Goal: Check status: Check status

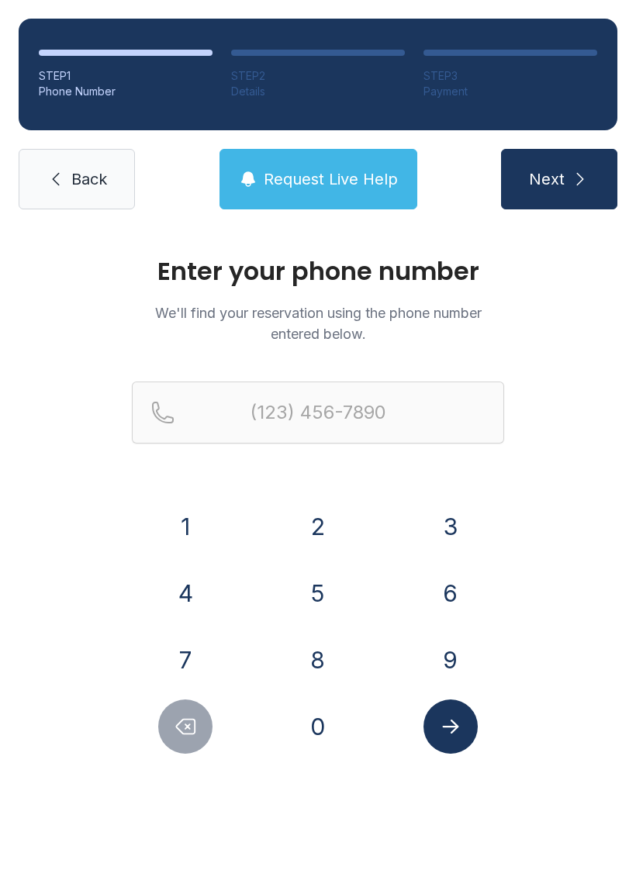
click at [210, 670] on button "7" at bounding box center [185, 660] width 54 height 54
click at [323, 545] on button "2" at bounding box center [318, 526] width 54 height 54
click at [337, 727] on button "0" at bounding box center [318, 726] width 54 height 54
click at [211, 602] on button "4" at bounding box center [185, 593] width 54 height 54
click at [337, 654] on button "8" at bounding box center [318, 660] width 54 height 54
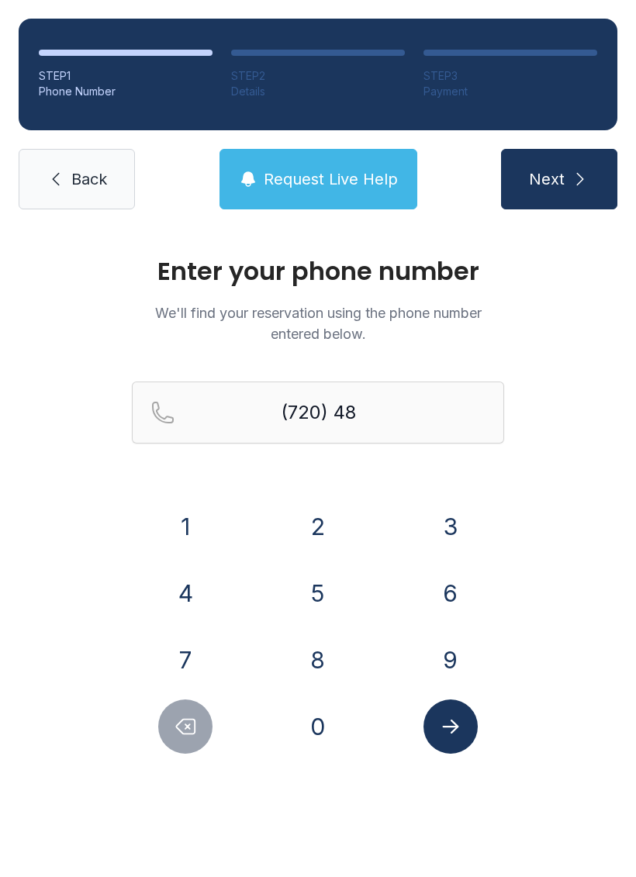
click at [321, 733] on button "0" at bounding box center [318, 726] width 54 height 54
click at [448, 666] on button "9" at bounding box center [450, 660] width 54 height 54
click at [334, 654] on button "8" at bounding box center [318, 660] width 54 height 54
click at [316, 721] on button "0" at bounding box center [318, 726] width 54 height 54
click at [199, 587] on button "4" at bounding box center [185, 593] width 54 height 54
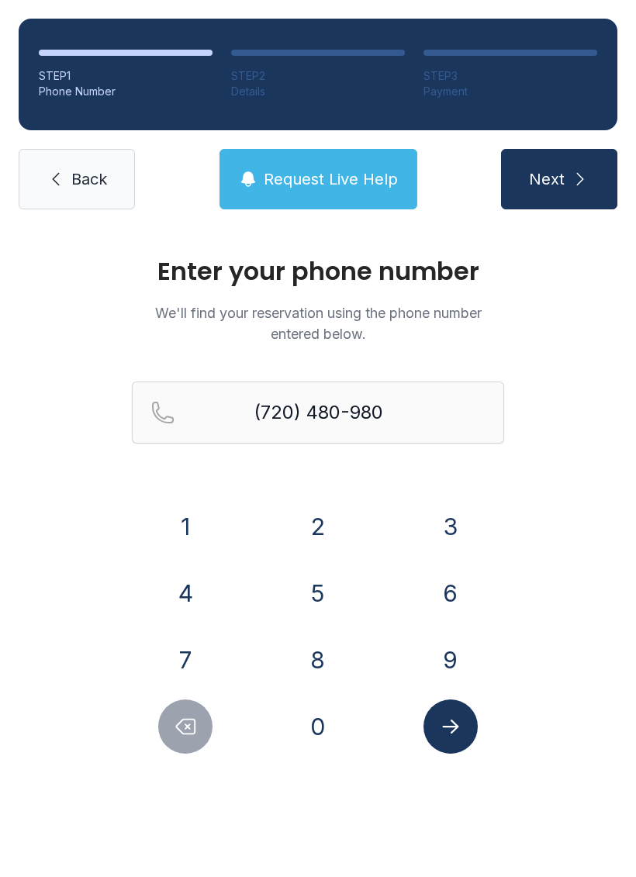
type input "[PHONE_NUMBER]"
click at [472, 729] on button "Submit lookup form" at bounding box center [450, 726] width 54 height 54
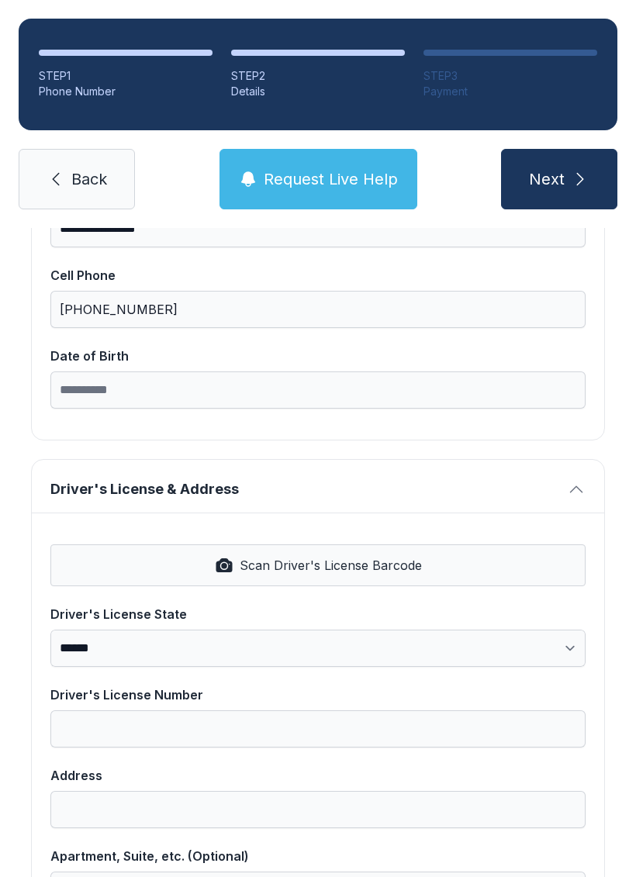
scroll to position [377, 0]
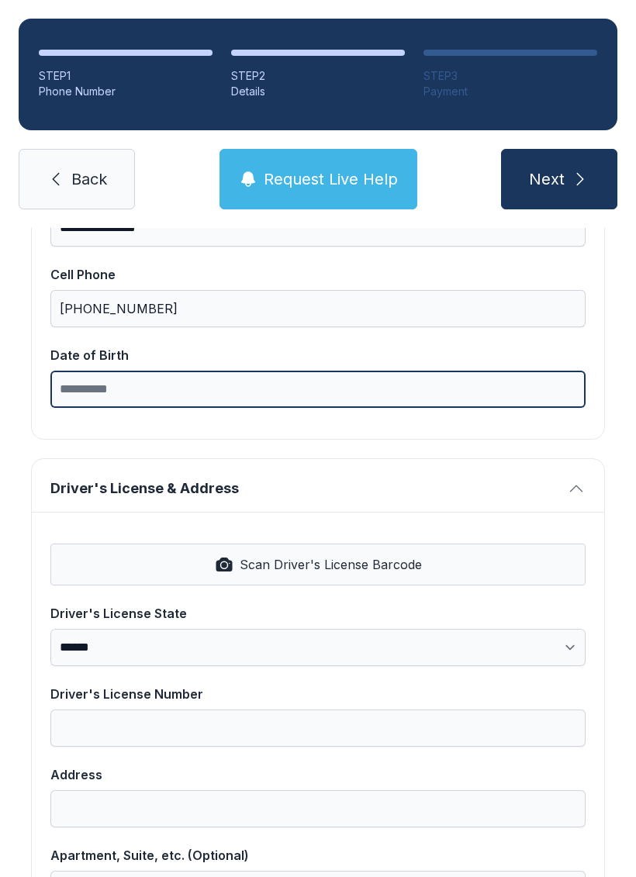
click at [363, 389] on input "Date of Birth" at bounding box center [317, 389] width 535 height 37
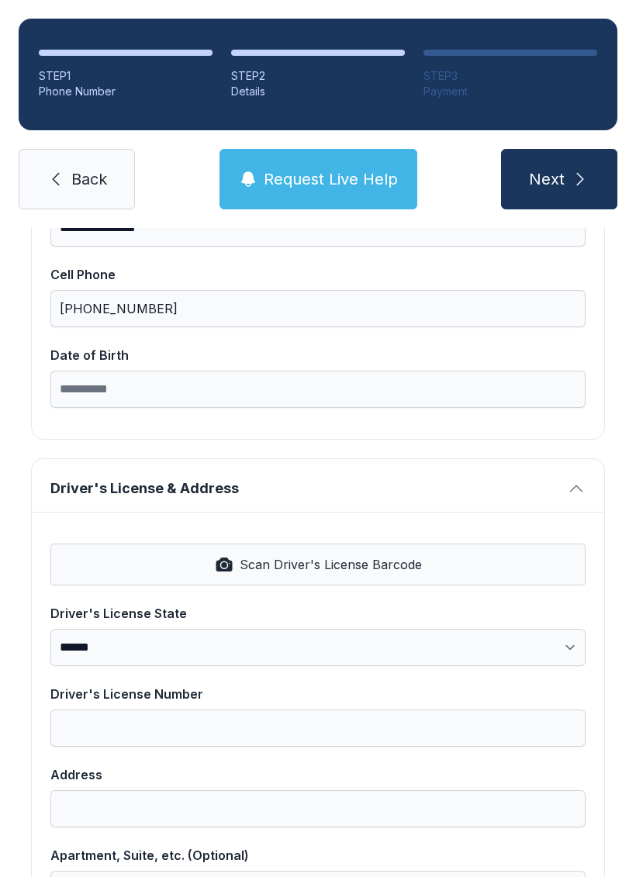
click at [89, 178] on span "Back" at bounding box center [89, 179] width 36 height 22
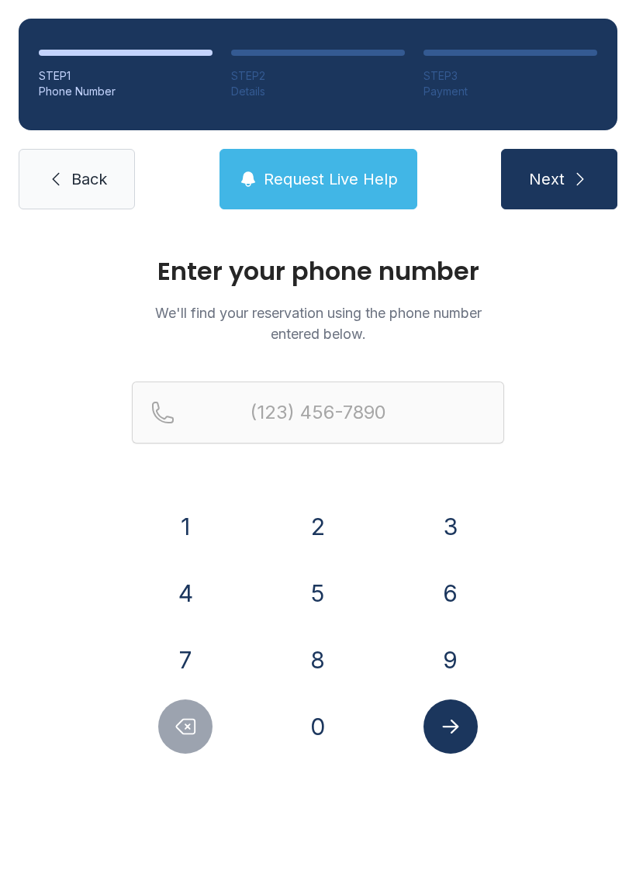
click at [47, 196] on link "Back" at bounding box center [77, 179] width 116 height 60
